Goal: Information Seeking & Learning: Check status

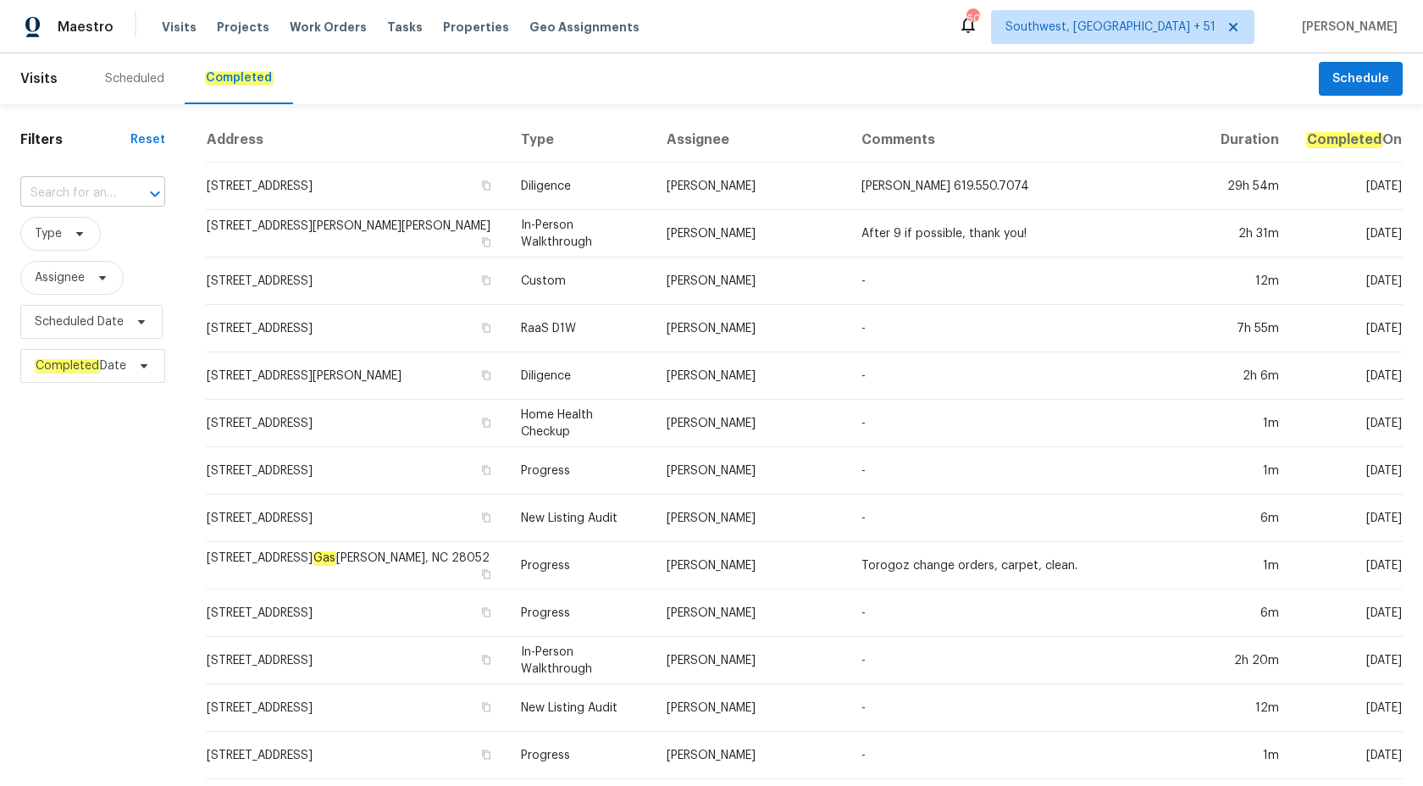
click at [80, 201] on input "text" at bounding box center [68, 193] width 97 height 26
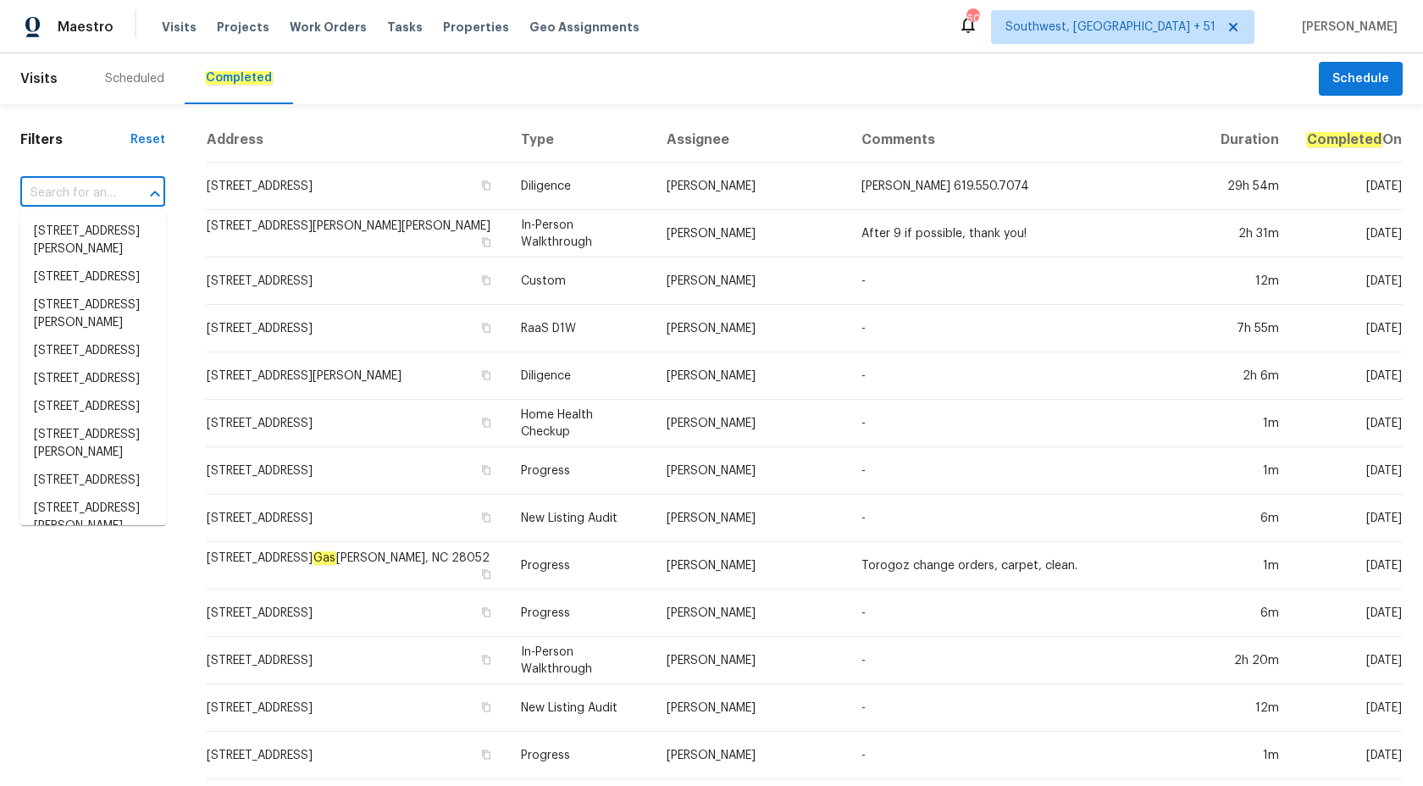
paste input "[STREET_ADDRESS][PERSON_NAME]"
type input "[STREET_ADDRESS][PERSON_NAME]"
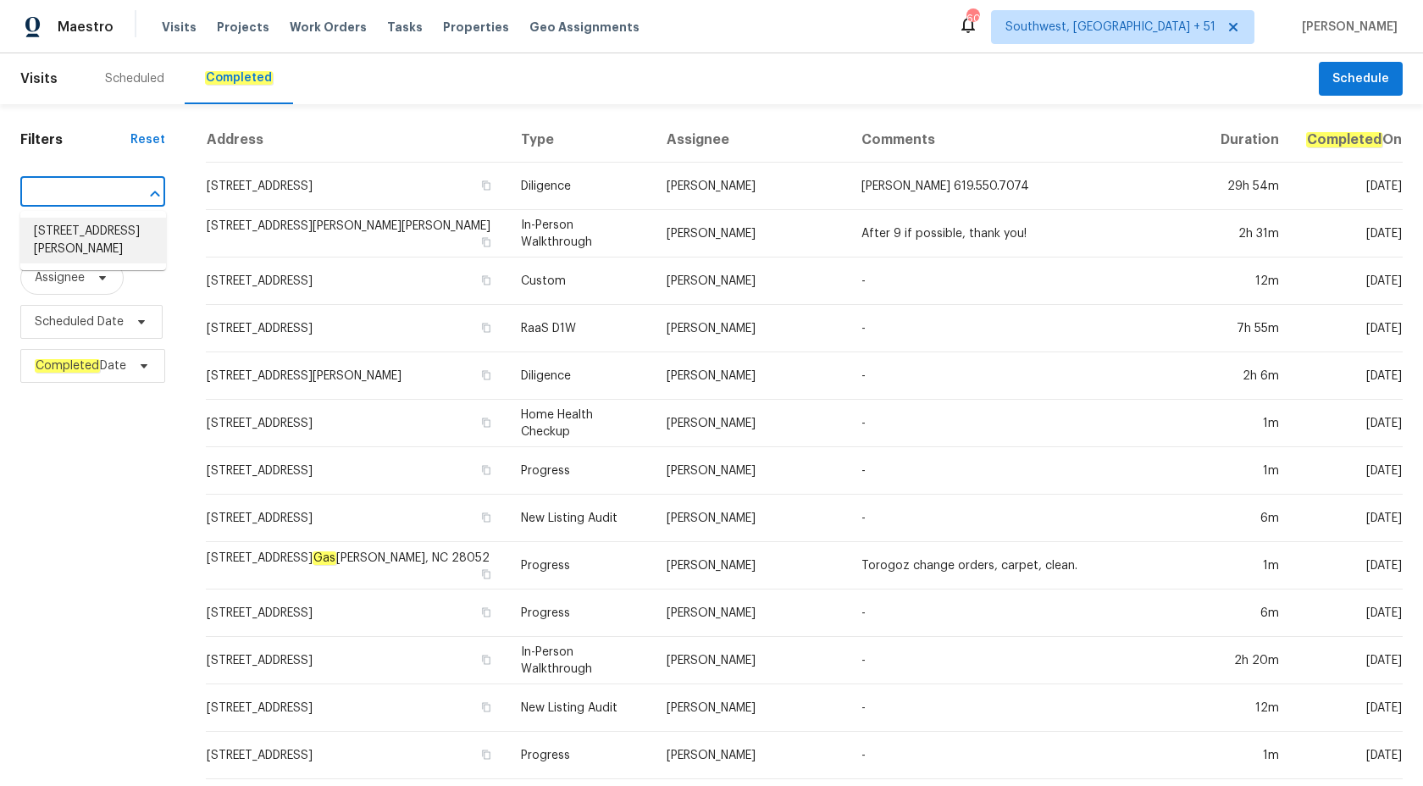
click at [100, 230] on li "[STREET_ADDRESS][PERSON_NAME]" at bounding box center [93, 241] width 146 height 46
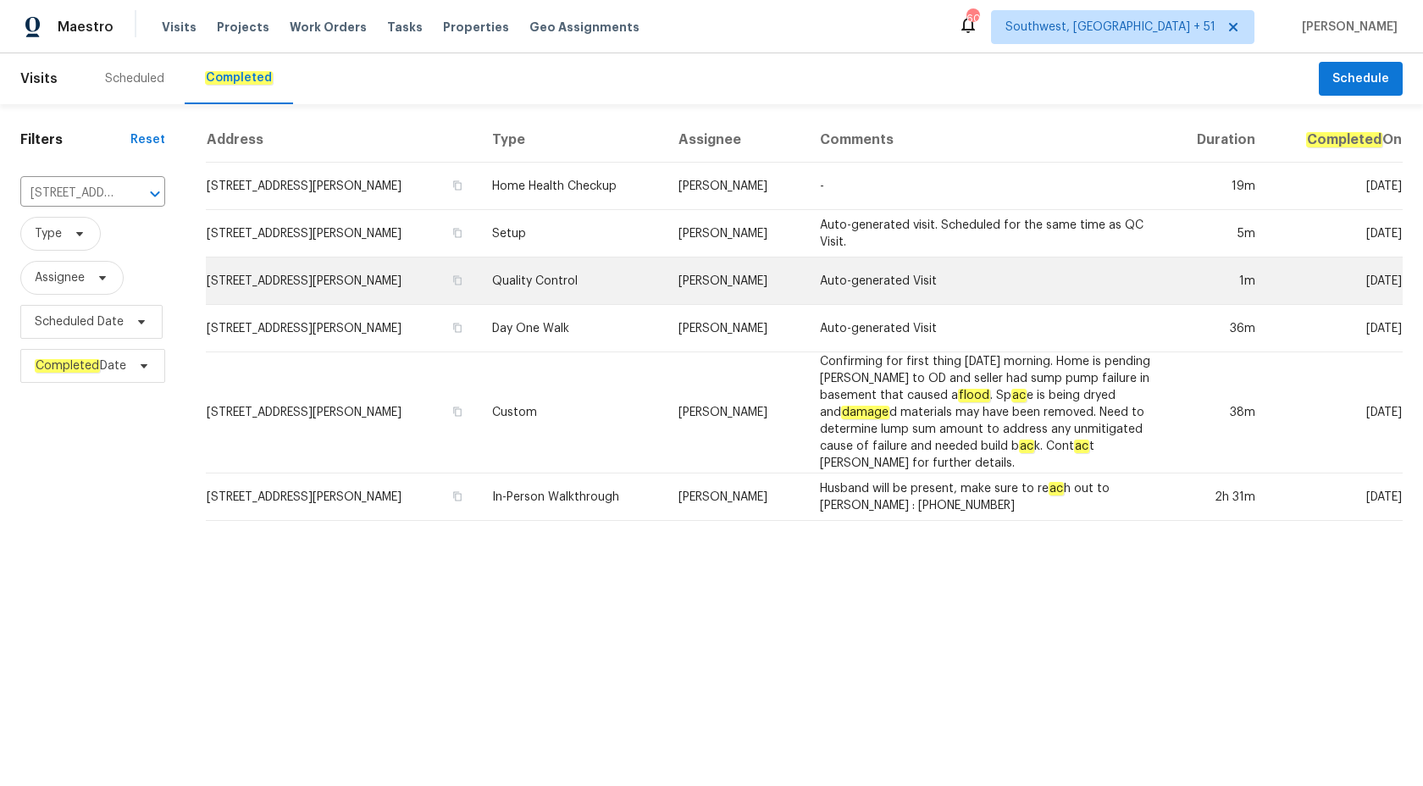
click at [642, 276] on td "Quality Control" at bounding box center [572, 281] width 187 height 47
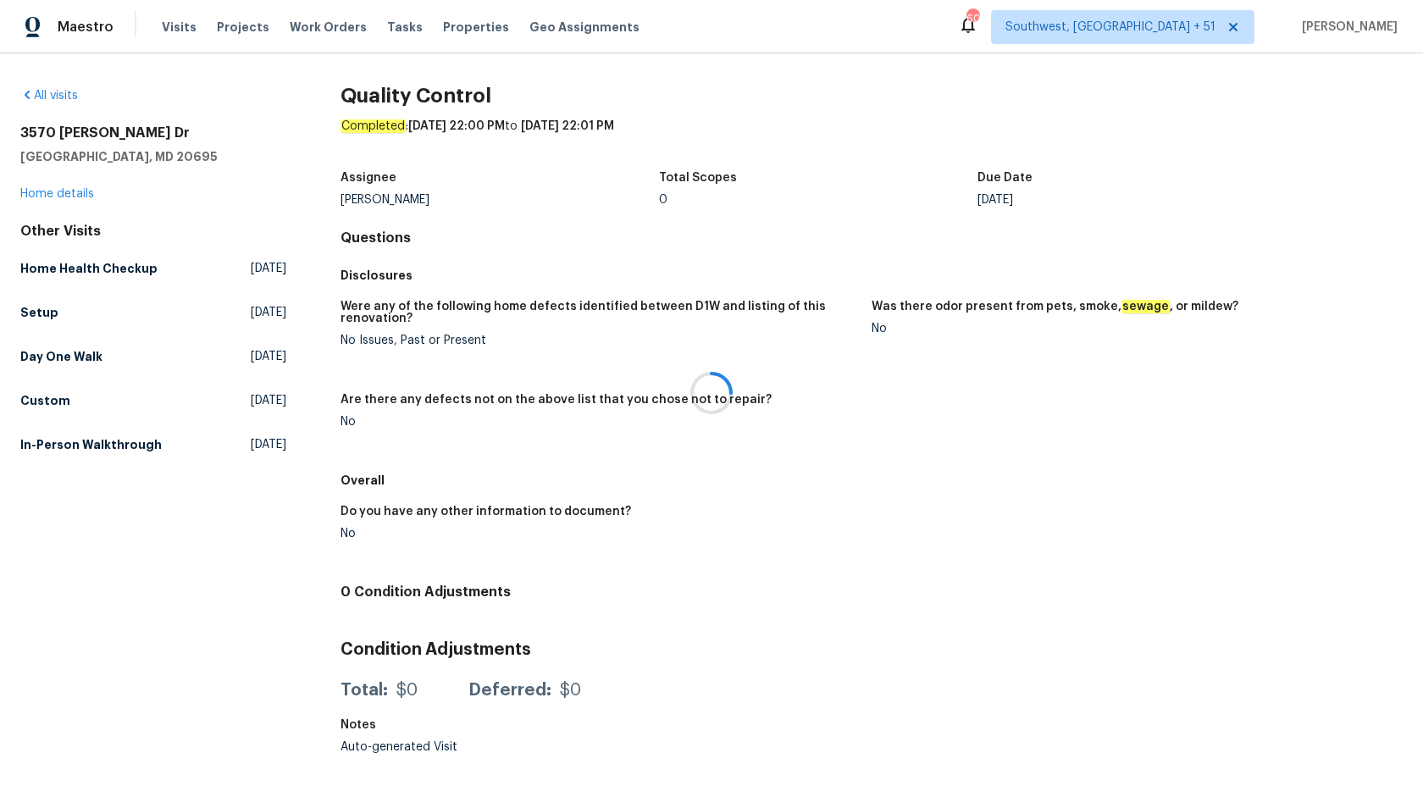
click at [84, 198] on div at bounding box center [711, 393] width 1423 height 786
click at [84, 196] on link "Home details" at bounding box center [57, 194] width 74 height 12
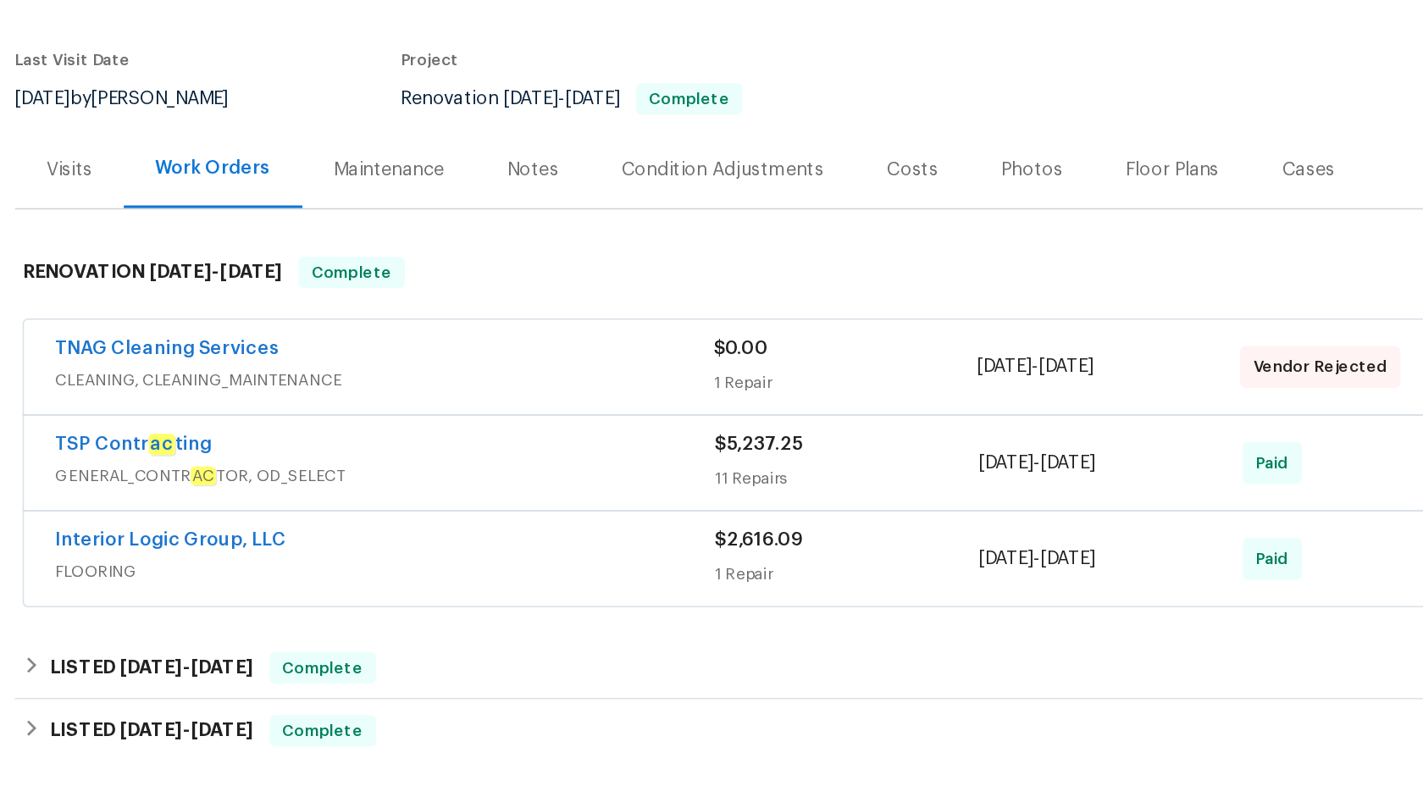
scroll to position [111, 0]
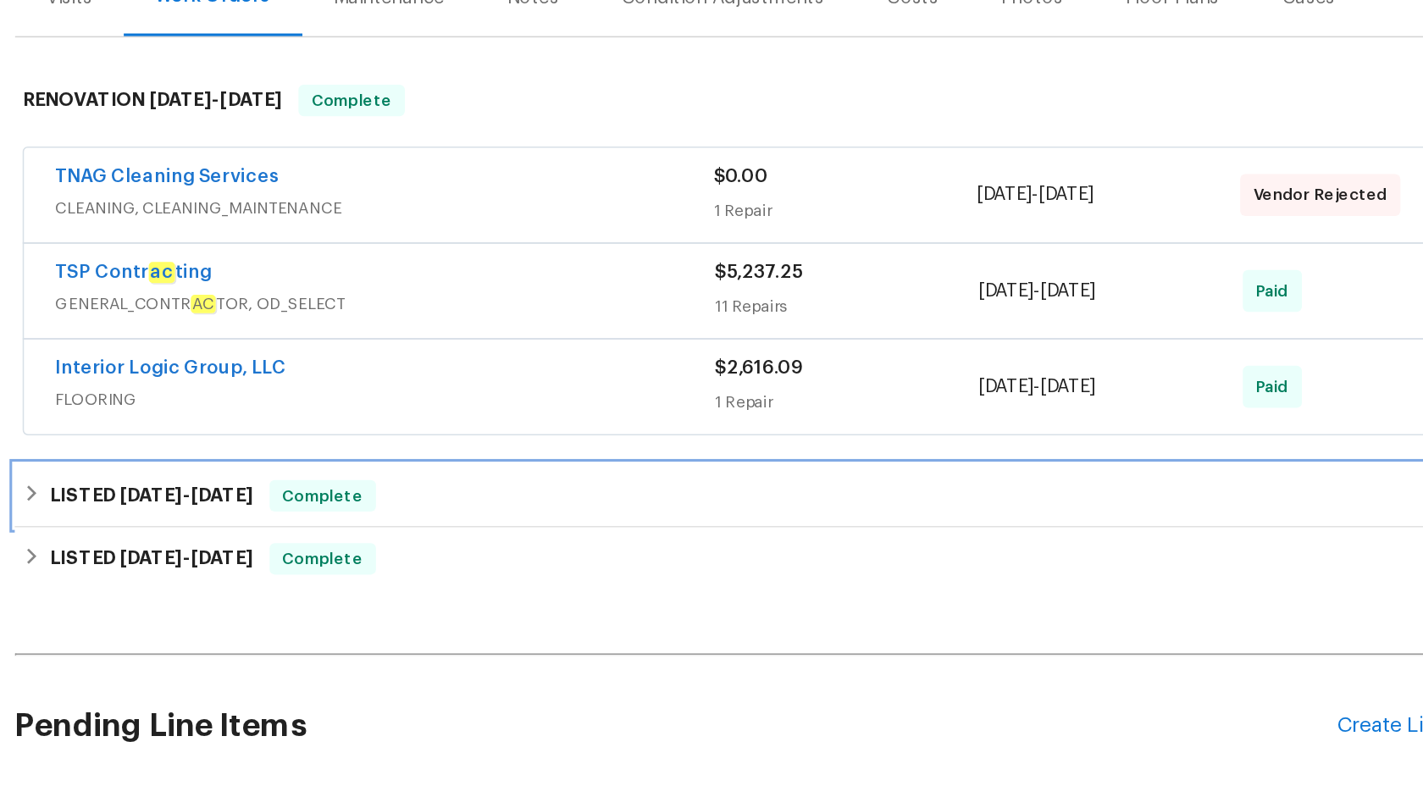
click at [499, 496] on div "LISTED [DATE] - [DATE] Complete" at bounding box center [711, 492] width 947 height 20
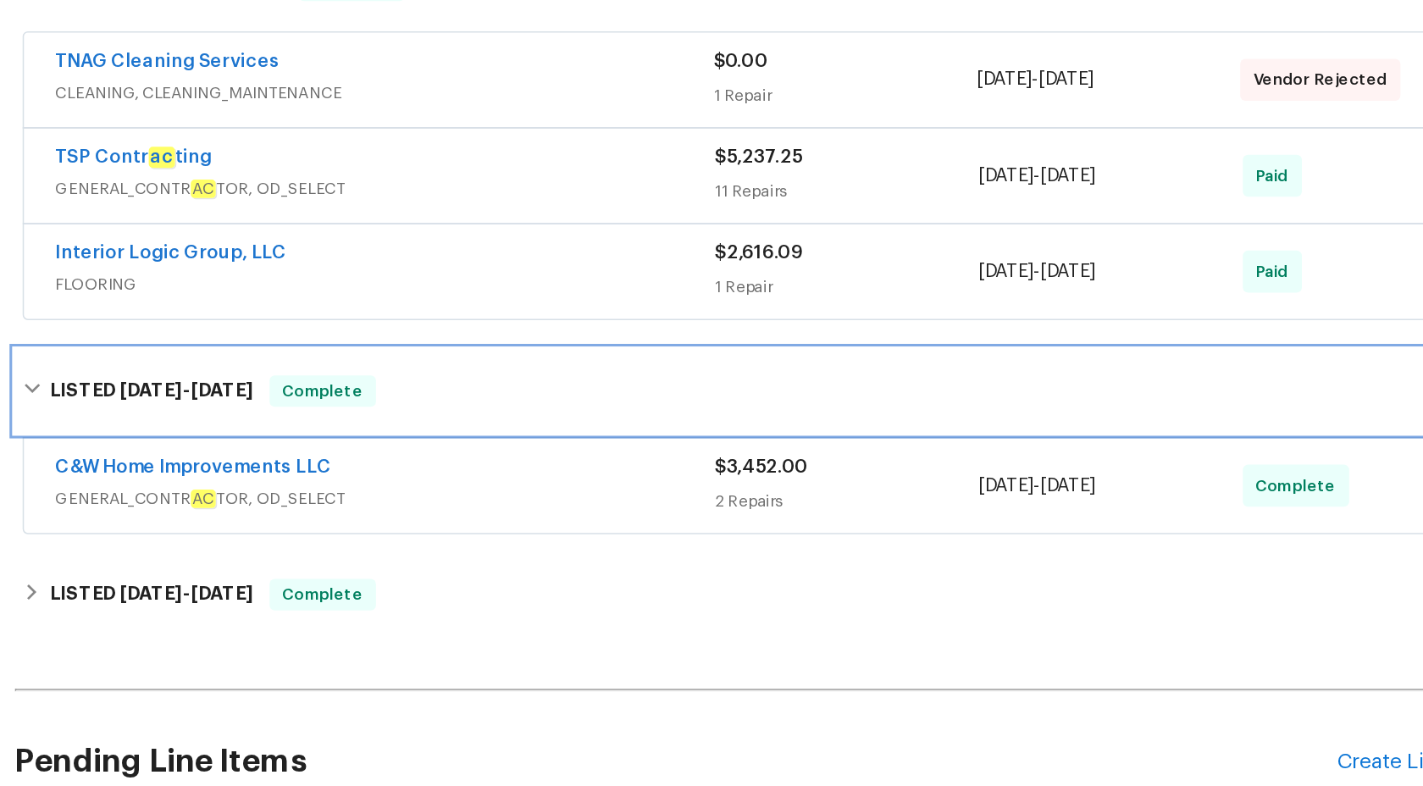
scroll to position [209, 0]
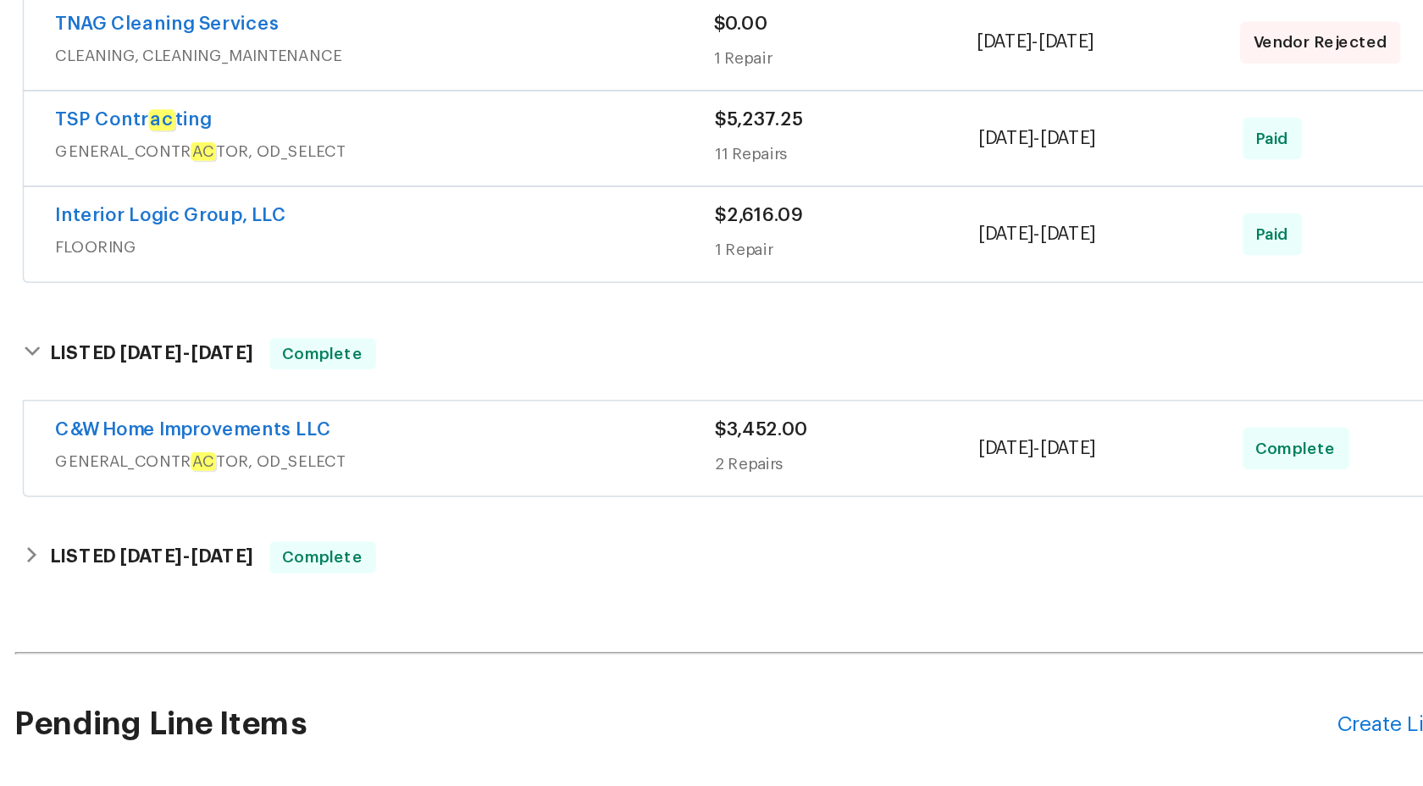
click at [623, 467] on span "GENERAL_CONTR AC TOR, OD_SELECT" at bounding box center [471, 470] width 425 height 17
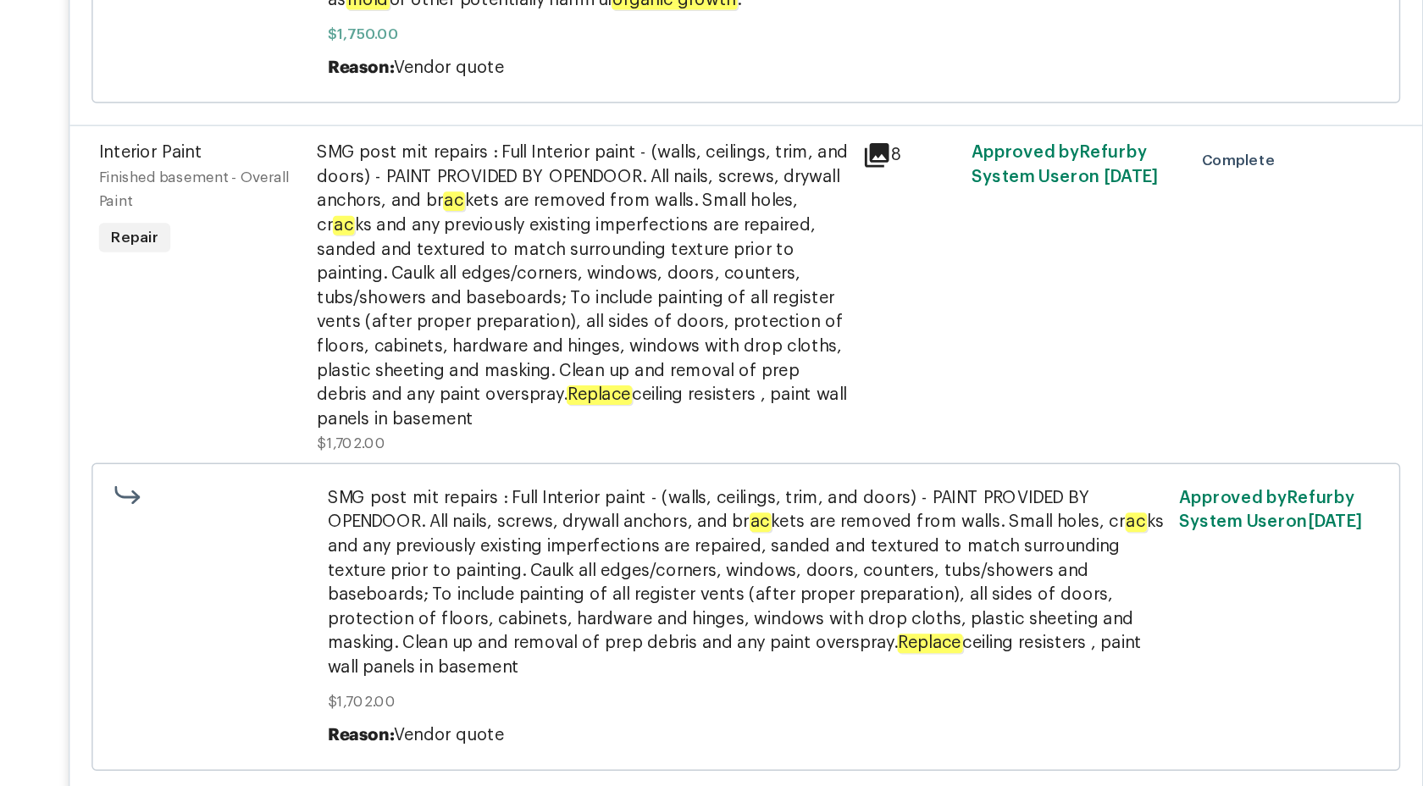
scroll to position [1019, 0]
